Goal: Task Accomplishment & Management: Complete application form

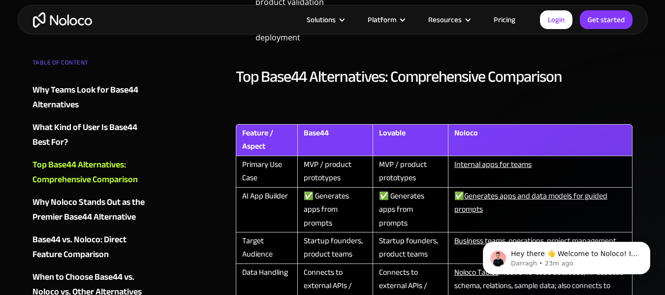
scroll to position [1182, 0]
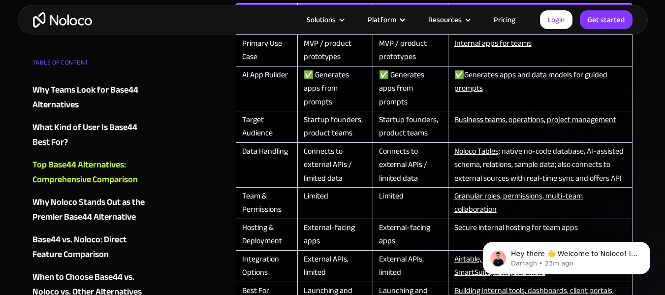
click at [60, 20] on img "home" at bounding box center [62, 19] width 59 height 15
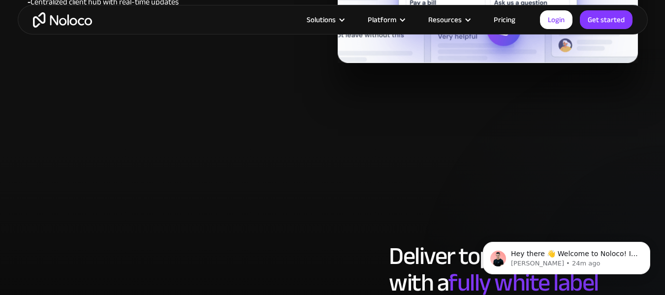
scroll to position [4678, 0]
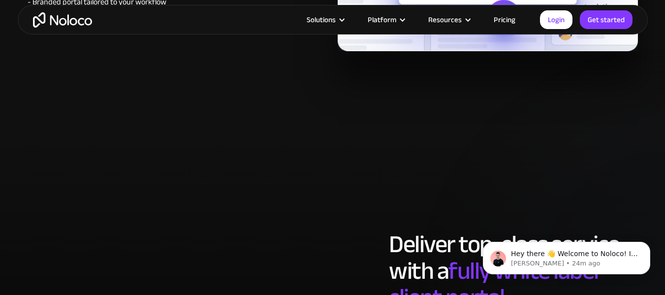
drag, startPoint x: 235, startPoint y: 198, endPoint x: 236, endPoint y: 193, distance: 5.6
drag, startPoint x: 236, startPoint y: 193, endPoint x: 162, endPoint y: 226, distance: 81.3
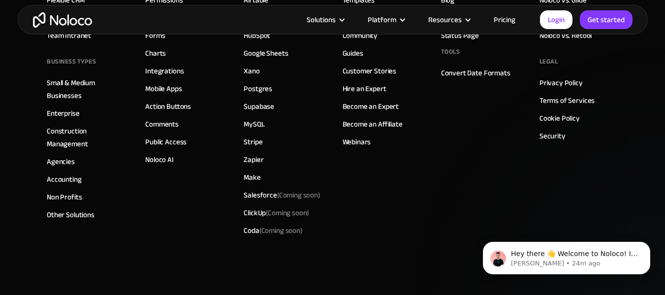
scroll to position [5614, 0]
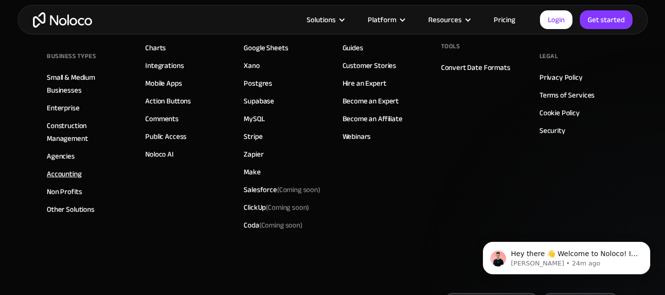
click at [64, 174] on link "Accounting" at bounding box center [64, 173] width 35 height 13
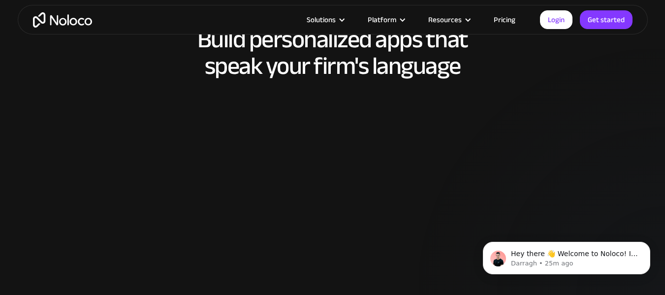
scroll to position [1477, 0]
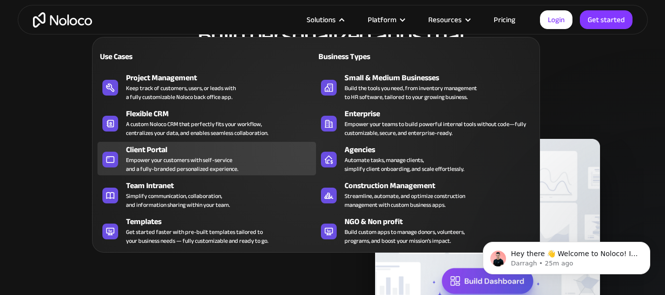
click at [178, 157] on div "Empower your customers with self-service and a fully-branded personalized exper…" at bounding box center [182, 165] width 112 height 18
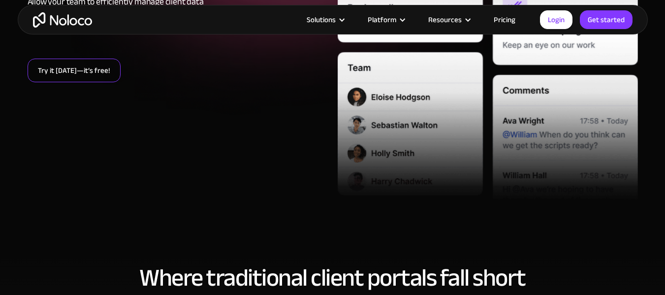
click at [89, 79] on link "Try it [DATE]—it’s free!" at bounding box center [74, 71] width 93 height 24
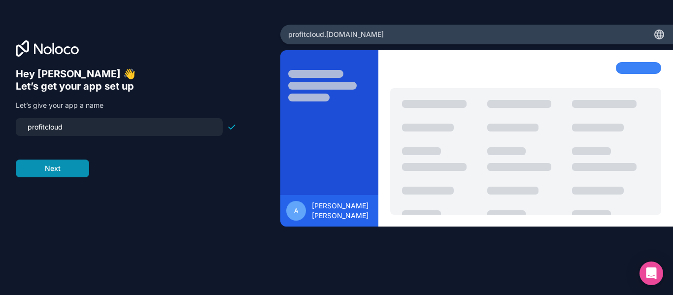
click at [80, 173] on button "Next" at bounding box center [52, 169] width 73 height 18
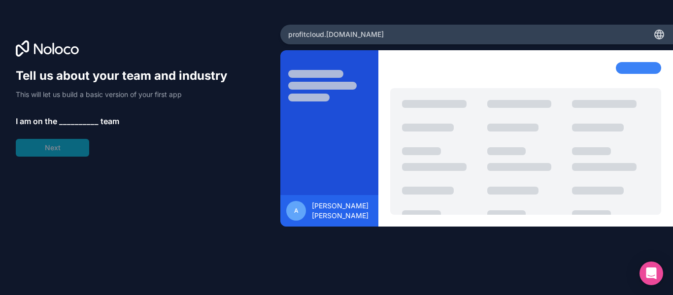
click at [78, 111] on div "Tell us about your team and industry This will let us build a basic version of …" at bounding box center [126, 112] width 221 height 89
click at [79, 115] on span "__________" at bounding box center [78, 121] width 39 height 12
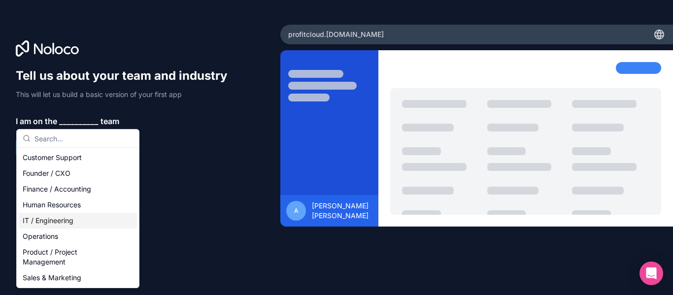
click at [63, 221] on div "IT / Engineering" at bounding box center [78, 221] width 118 height 16
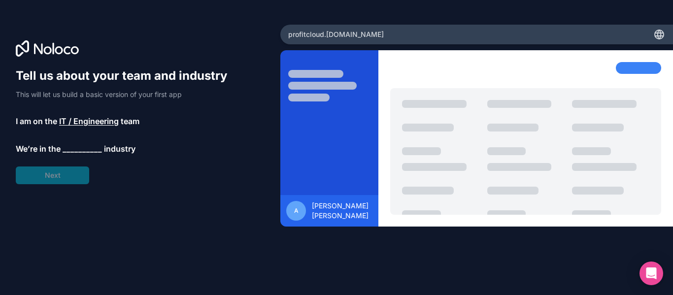
click at [47, 180] on div "Tell us about your team and industry This will let us build a basic version of …" at bounding box center [126, 126] width 221 height 116
click at [96, 150] on span "__________" at bounding box center [82, 149] width 39 height 12
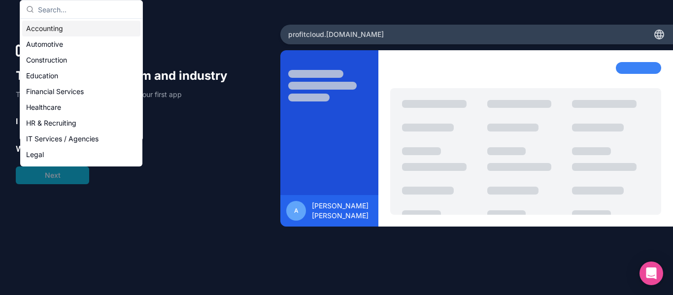
click at [78, 31] on div "Accounting" at bounding box center [81, 29] width 118 height 16
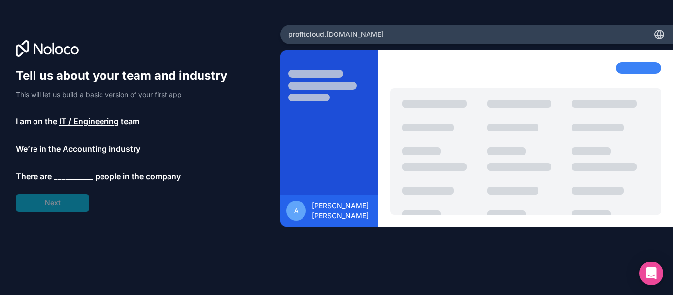
click at [63, 171] on span "__________" at bounding box center [73, 176] width 39 height 12
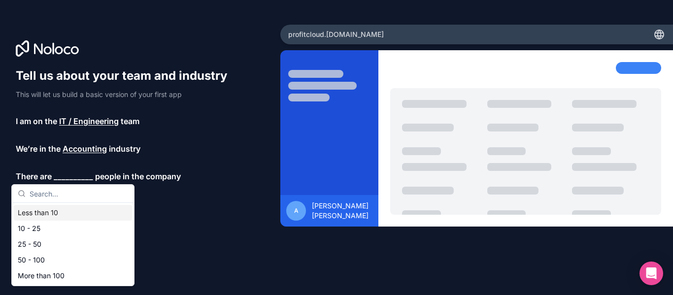
click at [56, 213] on div "Less than 10" at bounding box center [73, 213] width 118 height 16
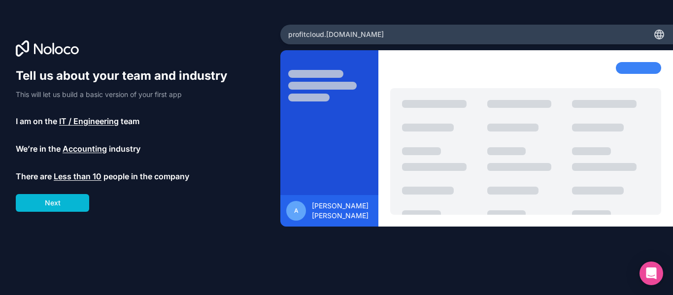
click at [56, 213] on div "Tell us about your team and industry This will let us build a basic version of …" at bounding box center [140, 161] width 249 height 187
click at [58, 205] on button "Next" at bounding box center [52, 203] width 73 height 18
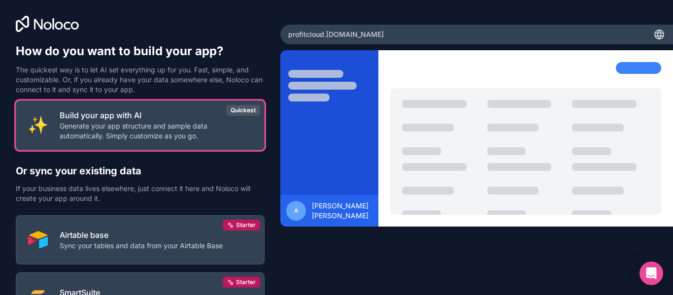
click at [192, 121] on p "Build your app with AI" at bounding box center [156, 115] width 193 height 12
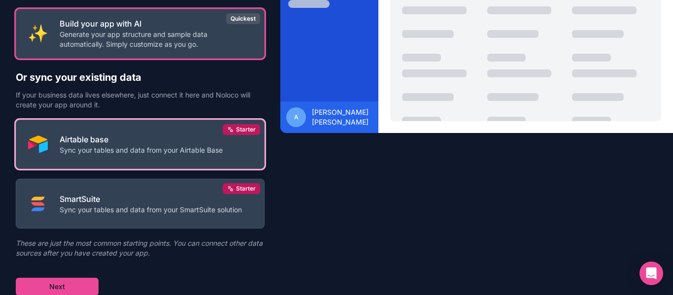
scroll to position [94, 0]
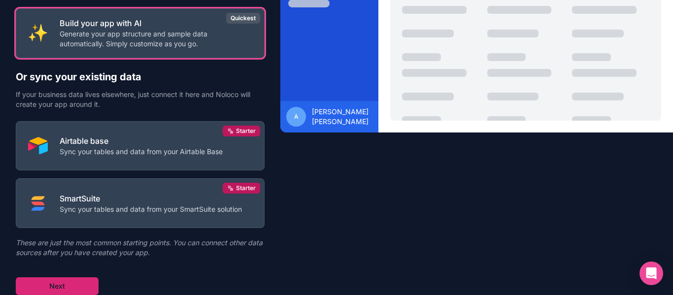
click at [48, 289] on button "Next" at bounding box center [57, 286] width 83 height 18
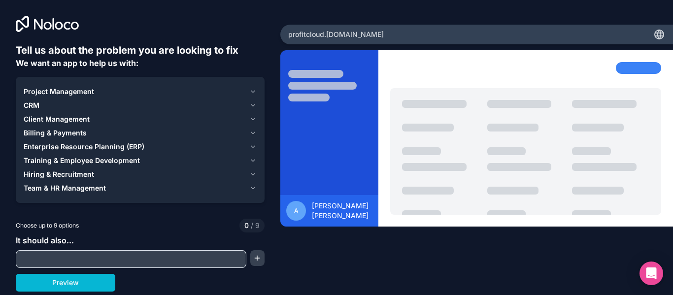
click at [89, 117] on div "Client Management" at bounding box center [135, 119] width 222 height 10
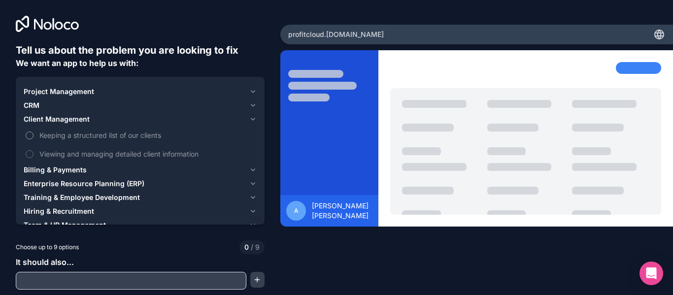
click at [77, 135] on span "Keeping a structured list of our clients" at bounding box center [146, 135] width 215 height 10
click at [33, 135] on button "Keeping a structured list of our clients" at bounding box center [30, 135] width 8 height 8
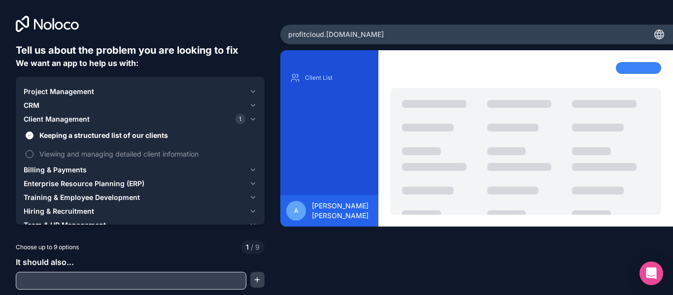
click at [74, 155] on span "Viewing and managing detailed client information" at bounding box center [146, 154] width 215 height 10
click at [33, 155] on button "Viewing and managing detailed client information" at bounding box center [30, 154] width 8 height 8
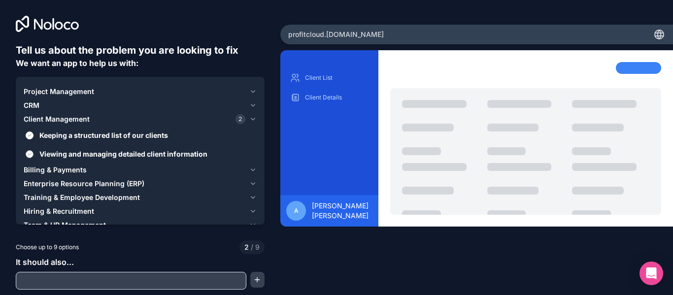
scroll to position [18, 0]
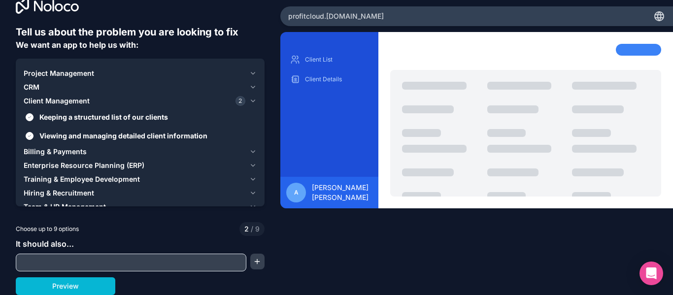
click at [78, 150] on span "Billing & Payments" at bounding box center [55, 152] width 63 height 10
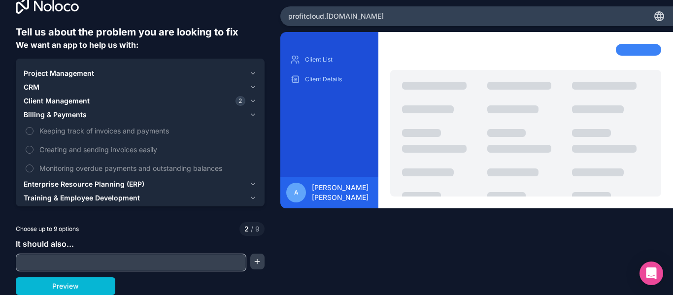
click at [91, 115] on div "Billing & Payments" at bounding box center [135, 115] width 222 height 10
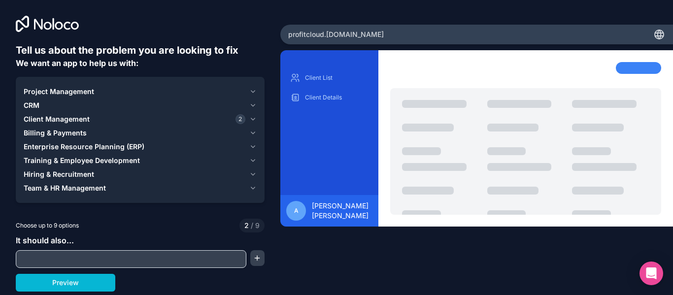
scroll to position [0, 0]
click at [67, 92] on span "Project Management" at bounding box center [59, 92] width 70 height 10
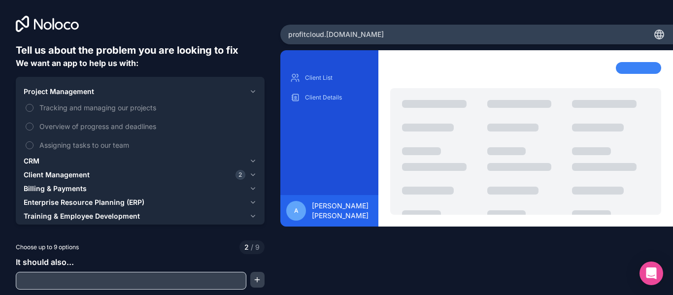
click at [68, 91] on span "Project Management" at bounding box center [59, 92] width 70 height 10
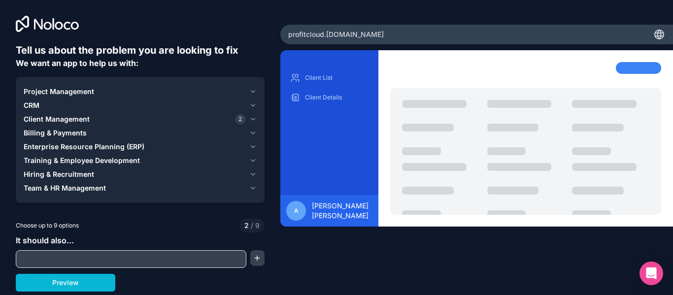
click at [69, 102] on div "CRM" at bounding box center [135, 105] width 222 height 10
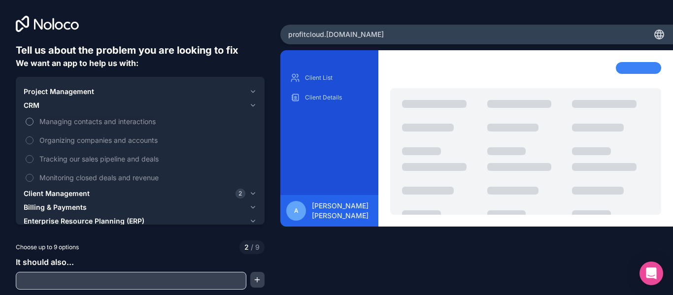
click at [71, 118] on span "Managing contacts and interactions" at bounding box center [146, 121] width 215 height 10
click at [33, 118] on button "Managing contacts and interactions" at bounding box center [30, 122] width 8 height 8
click at [71, 140] on span "Organizing companies and accounts" at bounding box center [146, 140] width 215 height 10
click at [33, 140] on button "Organizing companies and accounts" at bounding box center [30, 140] width 8 height 8
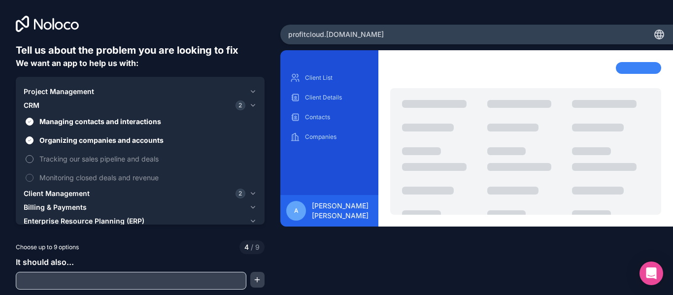
click at [64, 161] on span "Tracking our sales pipeline and deals" at bounding box center [146, 159] width 215 height 10
click at [33, 161] on button "Tracking our sales pipeline and deals" at bounding box center [30, 159] width 8 height 8
click at [65, 178] on span "Monitoring closed deals and revenue" at bounding box center [146, 177] width 215 height 10
click at [33, 178] on button "Monitoring closed deals and revenue" at bounding box center [30, 178] width 8 height 8
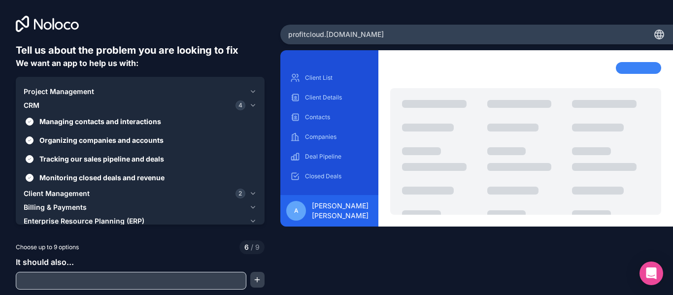
click at [51, 102] on div "CRM 4" at bounding box center [135, 105] width 222 height 10
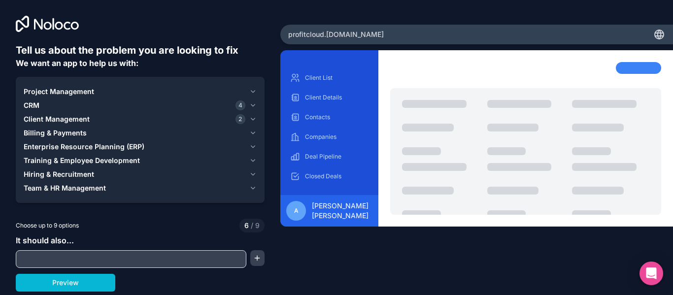
click at [54, 94] on span "Project Management" at bounding box center [59, 92] width 70 height 10
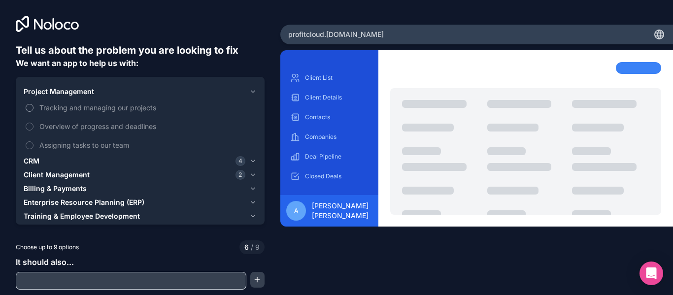
click at [62, 104] on span "Tracking and managing our projects" at bounding box center [146, 107] width 215 height 10
click at [33, 104] on button "Tracking and managing our projects" at bounding box center [30, 108] width 8 height 8
click at [63, 142] on span "Assigning tasks to our team" at bounding box center [146, 145] width 215 height 10
click at [33, 142] on button "Assigning tasks to our team" at bounding box center [30, 145] width 8 height 8
click at [70, 125] on span "Overview of progress and deadlines" at bounding box center [146, 126] width 215 height 10
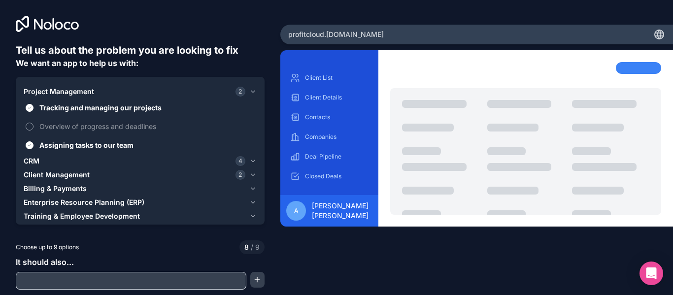
click at [33, 125] on button "Overview of progress and deadlines" at bounding box center [30, 127] width 8 height 8
click at [81, 91] on span "Project Management" at bounding box center [59, 92] width 70 height 10
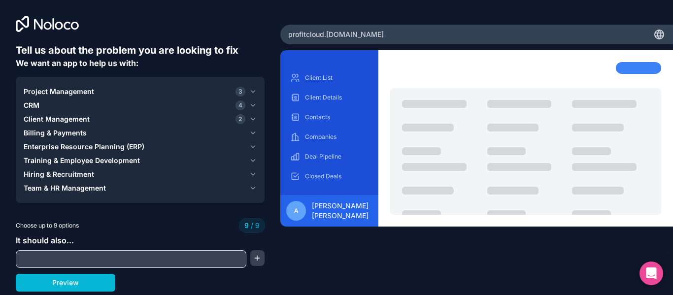
click at [80, 144] on span "Enterprise Resource Planning (ERP)" at bounding box center [84, 147] width 121 height 10
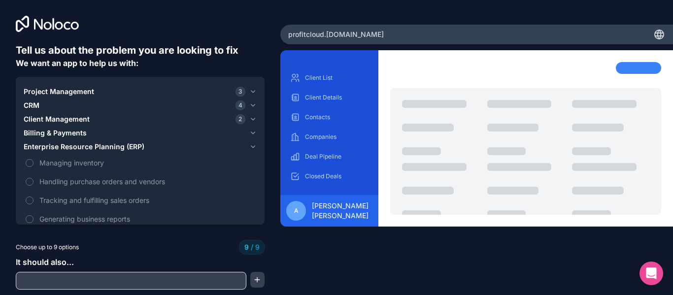
click at [81, 144] on span "Enterprise Resource Planning (ERP)" at bounding box center [84, 147] width 121 height 10
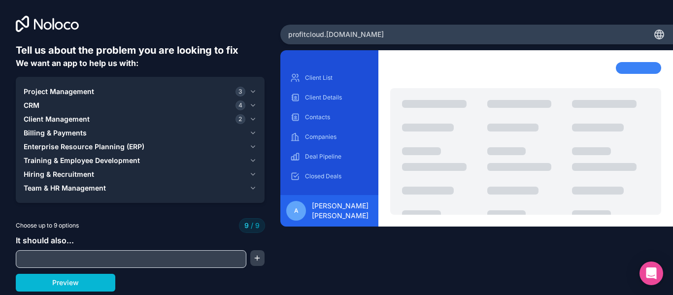
click at [78, 156] on span "Training & Employee Development" at bounding box center [82, 161] width 116 height 10
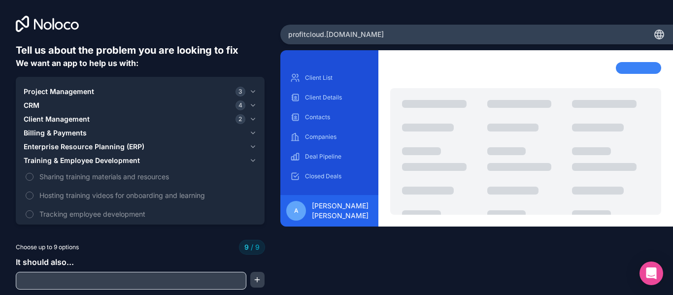
click at [78, 156] on span "Training & Employee Development" at bounding box center [82, 161] width 116 height 10
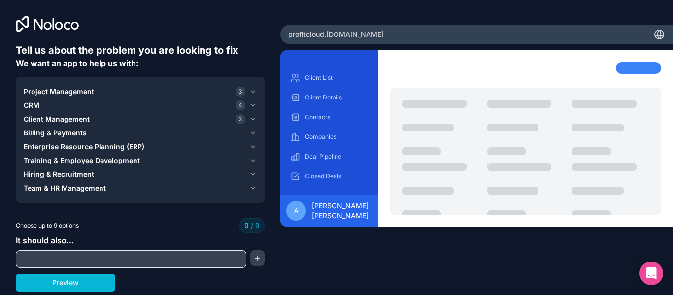
click at [72, 174] on span "Hiring & Recruitment" at bounding box center [59, 174] width 70 height 10
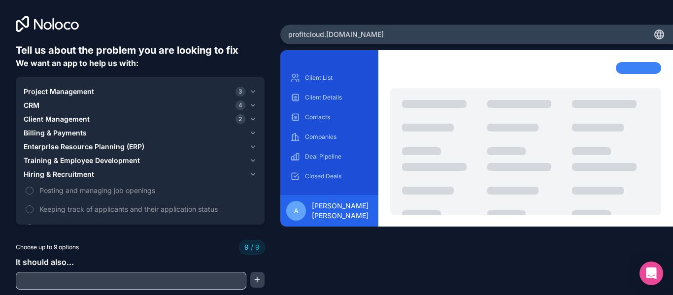
click at [72, 174] on span "Hiring & Recruitment" at bounding box center [59, 174] width 70 height 10
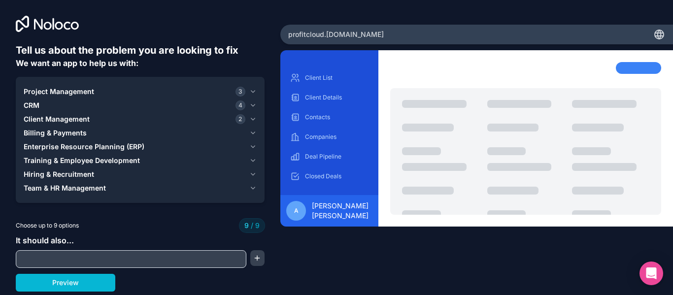
click at [71, 187] on span "Team & HR Management" at bounding box center [65, 188] width 82 height 10
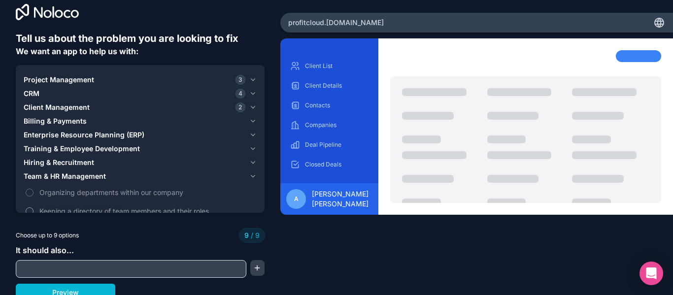
scroll to position [18, 0]
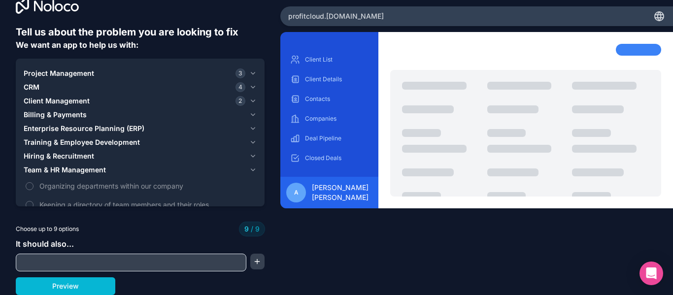
click at [102, 168] on span "Team & HR Management" at bounding box center [65, 170] width 82 height 10
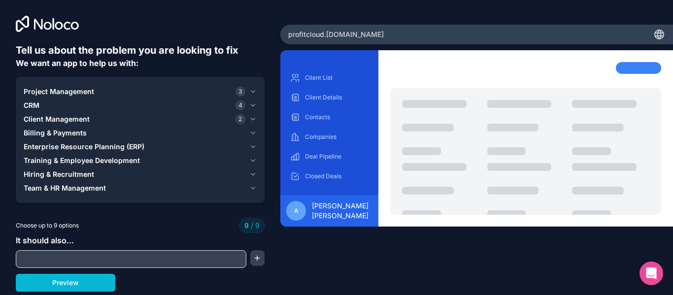
scroll to position [0, 0]
click at [43, 264] on input "text" at bounding box center [131, 259] width 226 height 14
click at [50, 256] on input "text" at bounding box center [131, 259] width 226 height 14
type input "messaging system"
click at [256, 256] on button "button" at bounding box center [257, 258] width 15 height 16
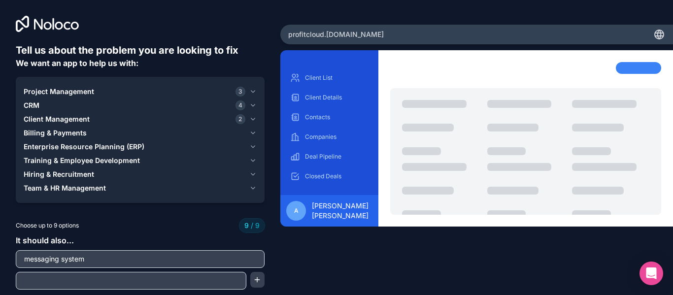
scroll to position [18, 0]
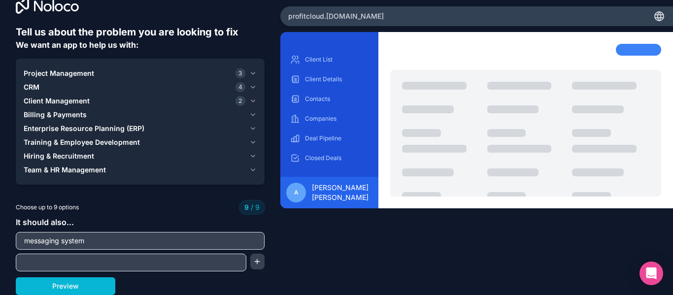
click at [93, 265] on input "text" at bounding box center [131, 263] width 226 height 14
type input "document management and sharing system"
click at [254, 259] on button "button" at bounding box center [257, 262] width 15 height 16
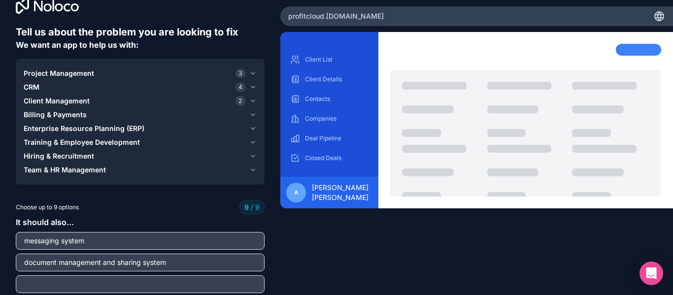
click at [92, 281] on input "text" at bounding box center [140, 284] width 244 height 14
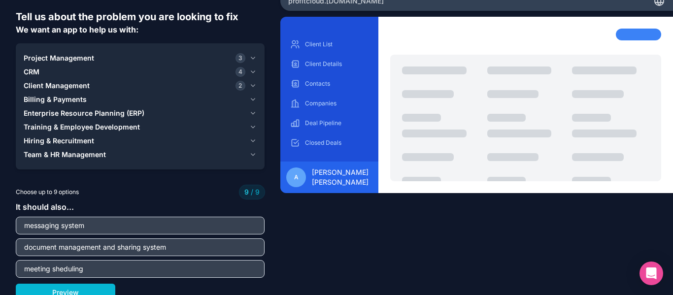
scroll to position [40, 0]
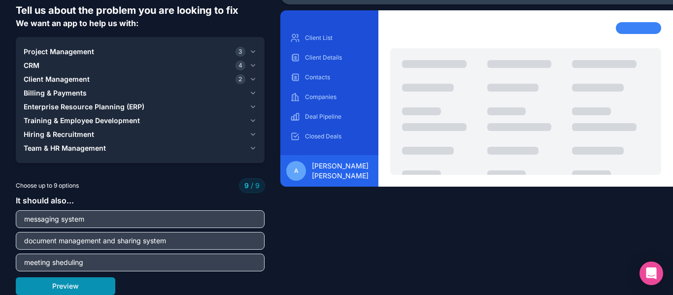
type input "meeting sheduling"
click at [95, 287] on button "Preview" at bounding box center [65, 286] width 99 height 18
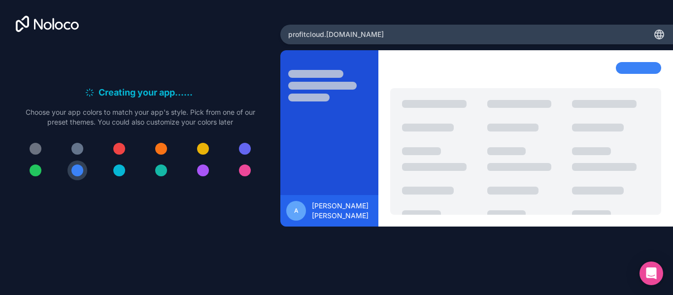
scroll to position [0, 0]
click at [114, 171] on div at bounding box center [119, 170] width 12 height 12
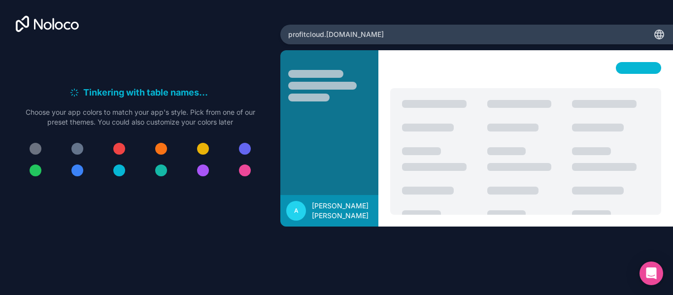
click at [117, 171] on div at bounding box center [119, 170] width 12 height 12
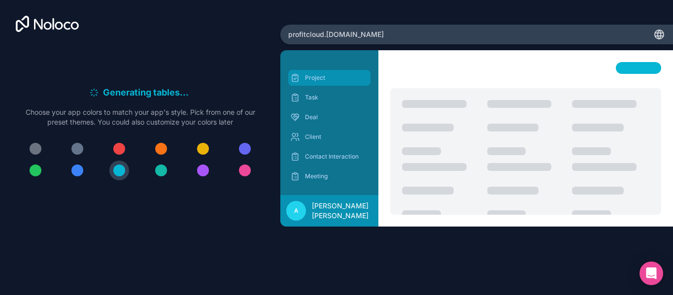
click at [317, 76] on p "Project" at bounding box center [337, 78] width 64 height 8
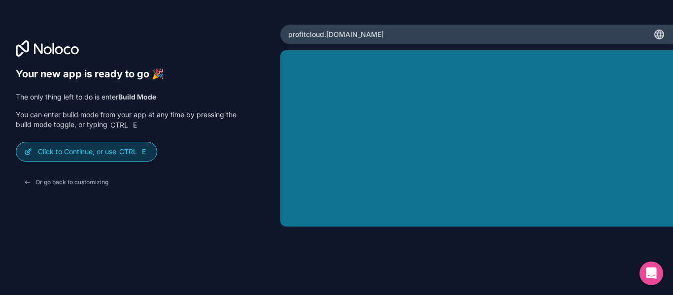
click at [106, 156] on p "Click to Continue, or use Ctrl E" at bounding box center [93, 152] width 111 height 10
